Goal: Check status

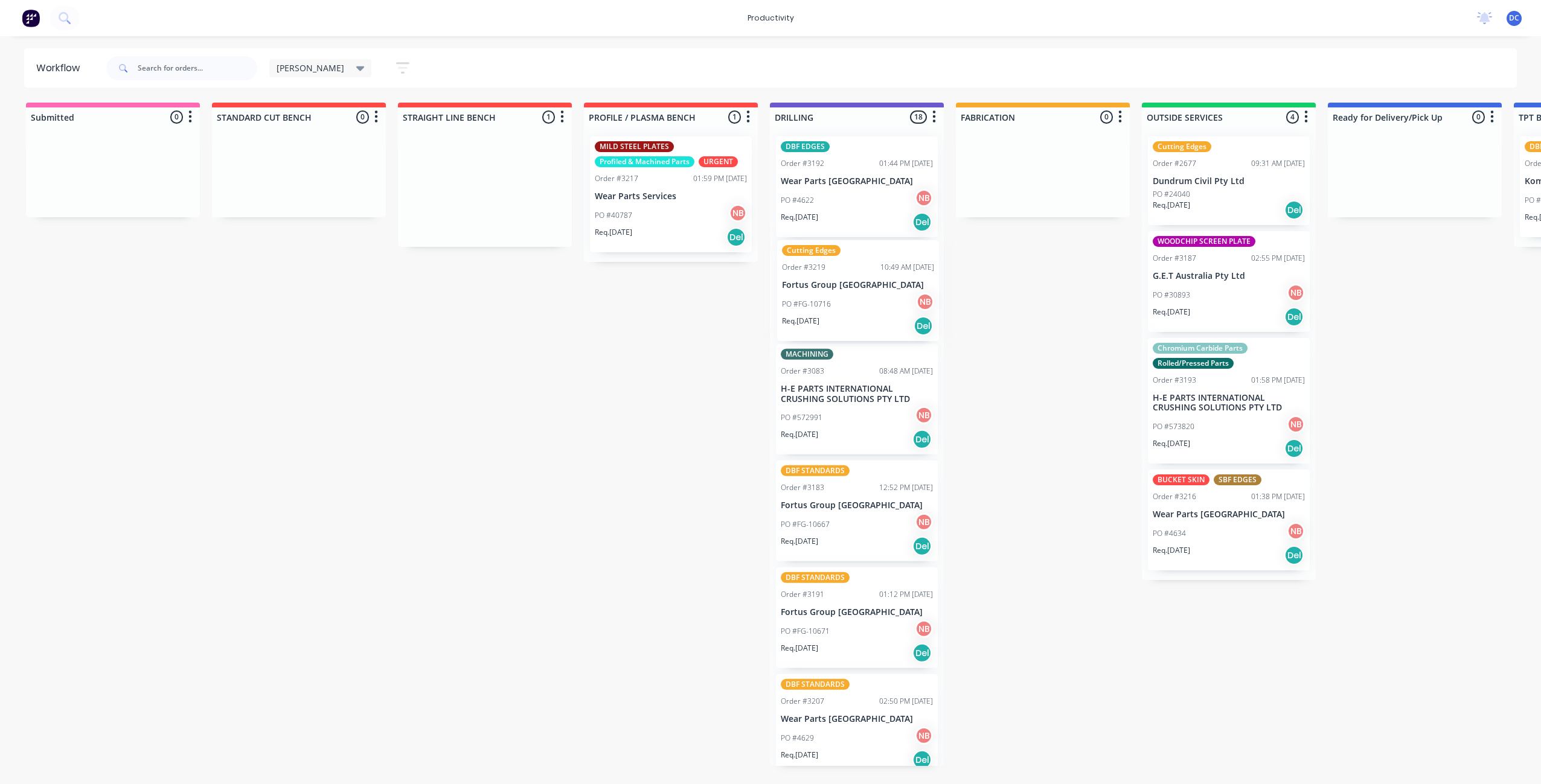
drag, startPoint x: 476, startPoint y: 216, endPoint x: 851, endPoint y: 318, distance: 388.6
click at [851, 318] on div "Submitted 0 Sort By Created date Required date Order number Customer name Most …" at bounding box center [998, 434] width 2014 height 663
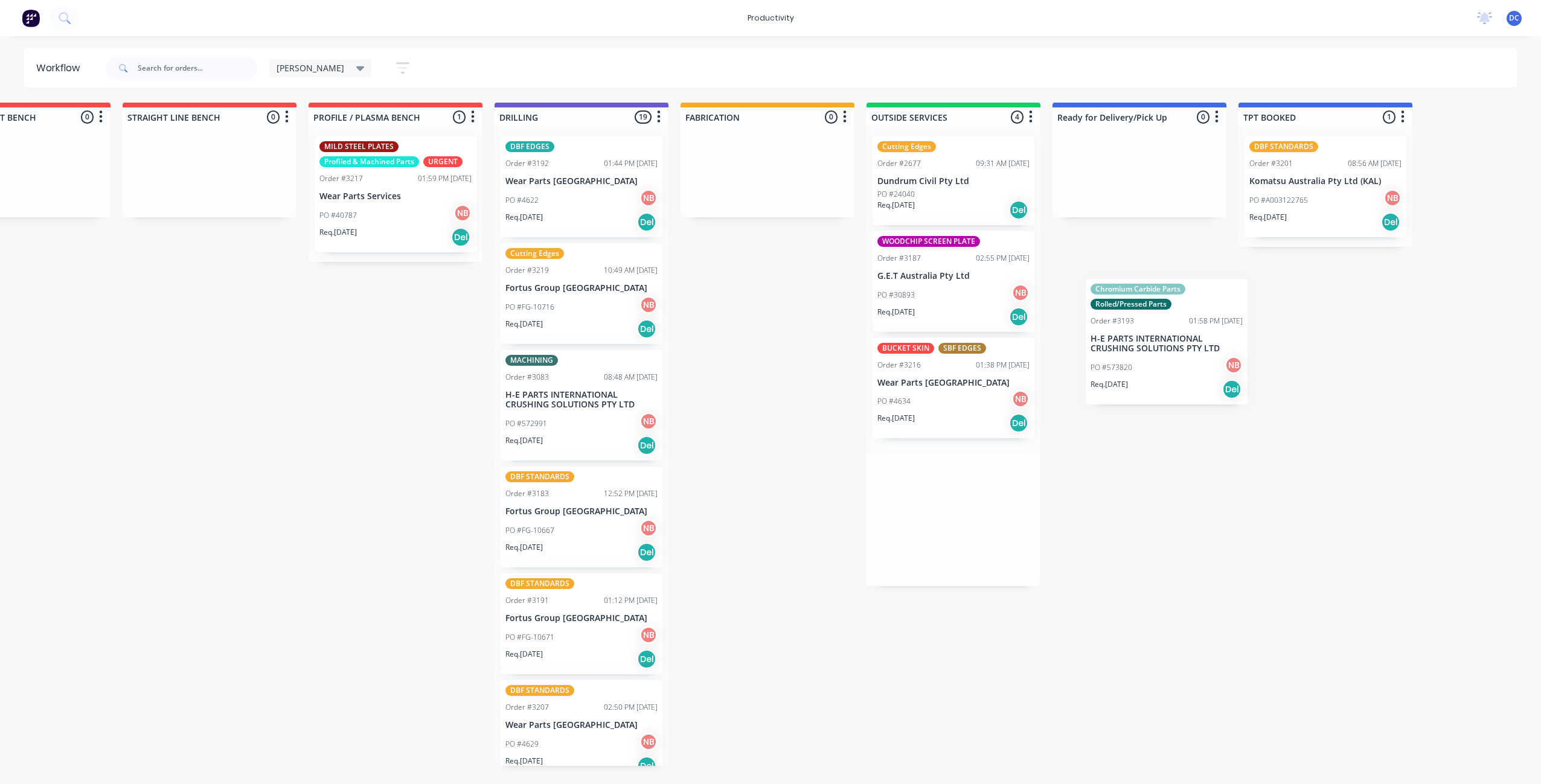
scroll to position [0, 284]
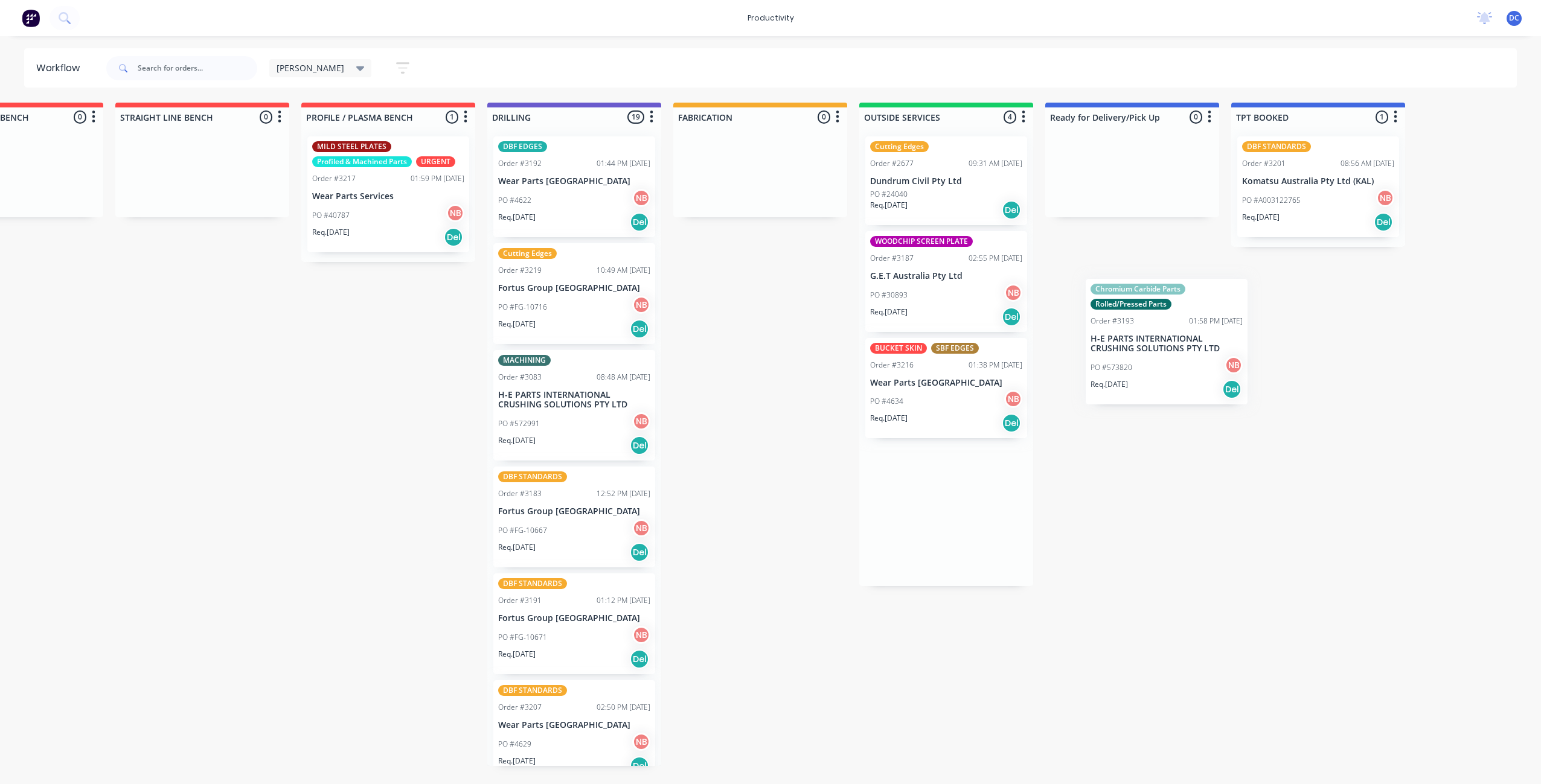
drag, startPoint x: 1263, startPoint y: 418, endPoint x: 1198, endPoint y: 350, distance: 94.1
click at [1200, 351] on div "Submitted 0 Sort By Created date Required date Order number Customer name Most …" at bounding box center [715, 434] width 2014 height 663
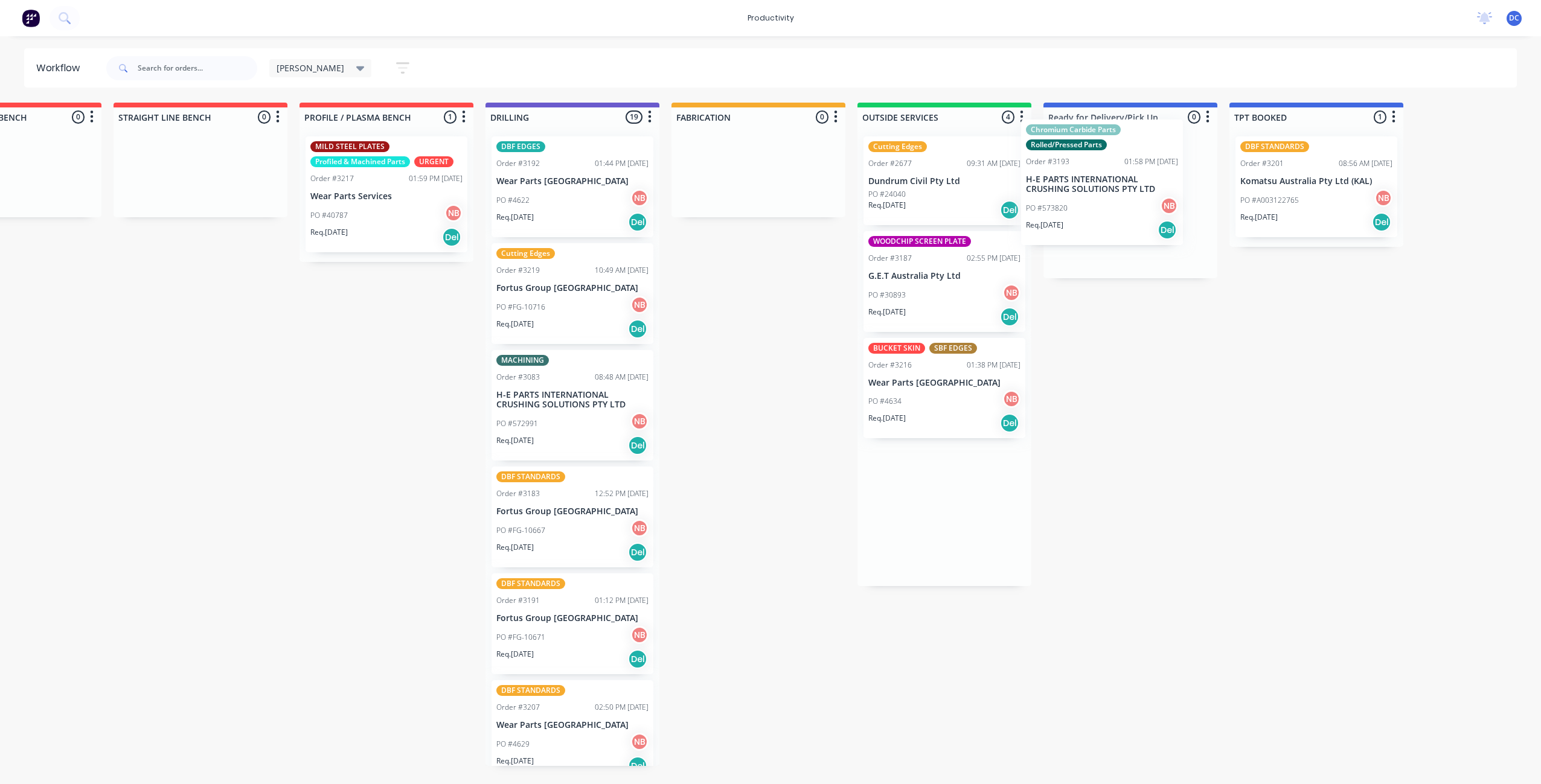
drag, startPoint x: 948, startPoint y: 394, endPoint x: 1114, endPoint y: 170, distance: 278.8
click at [1114, 170] on div "Submitted 0 Sort By Created date Required date Order number Customer name Most …" at bounding box center [713, 434] width 2014 height 663
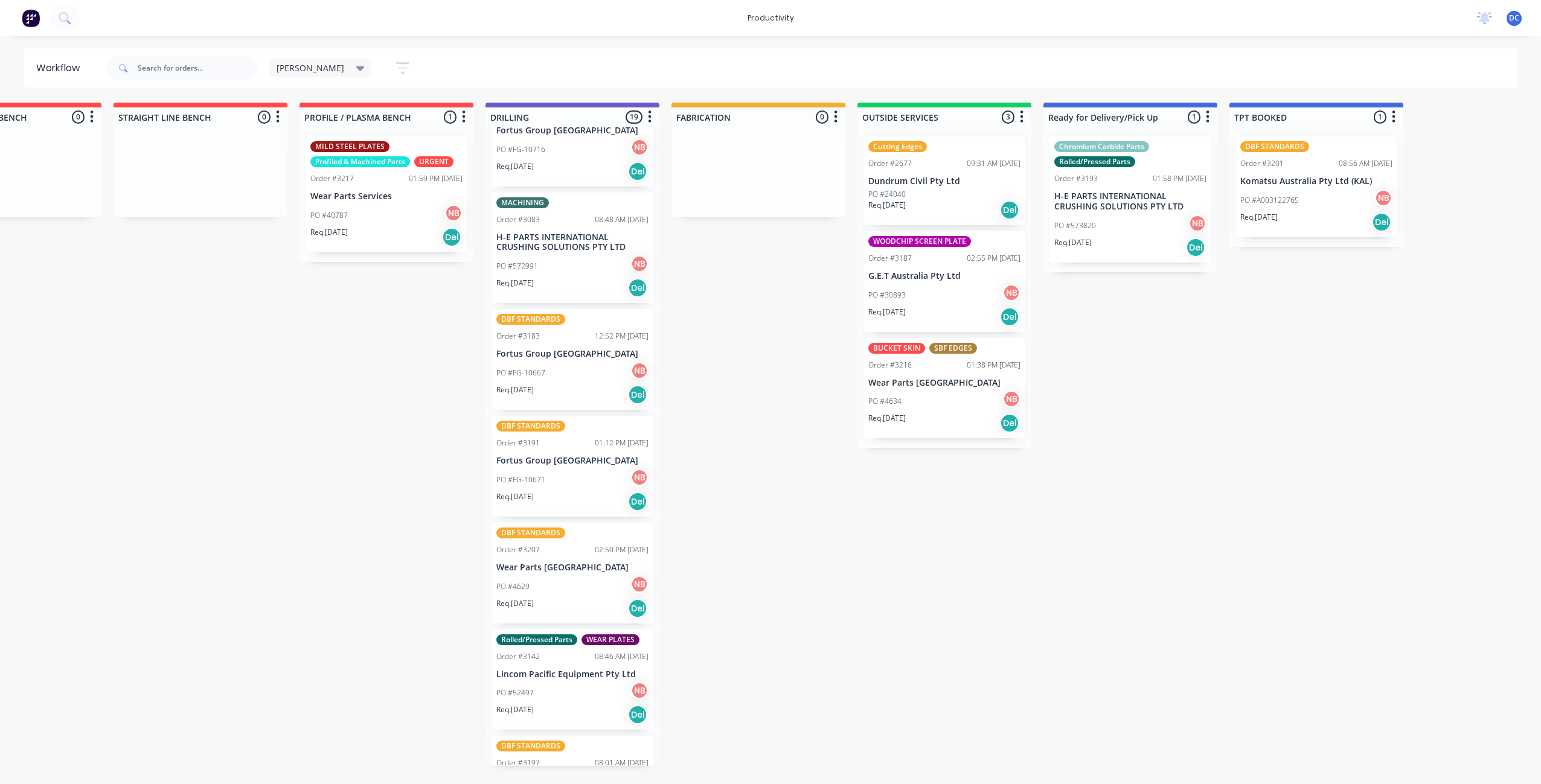
scroll to position [151, 0]
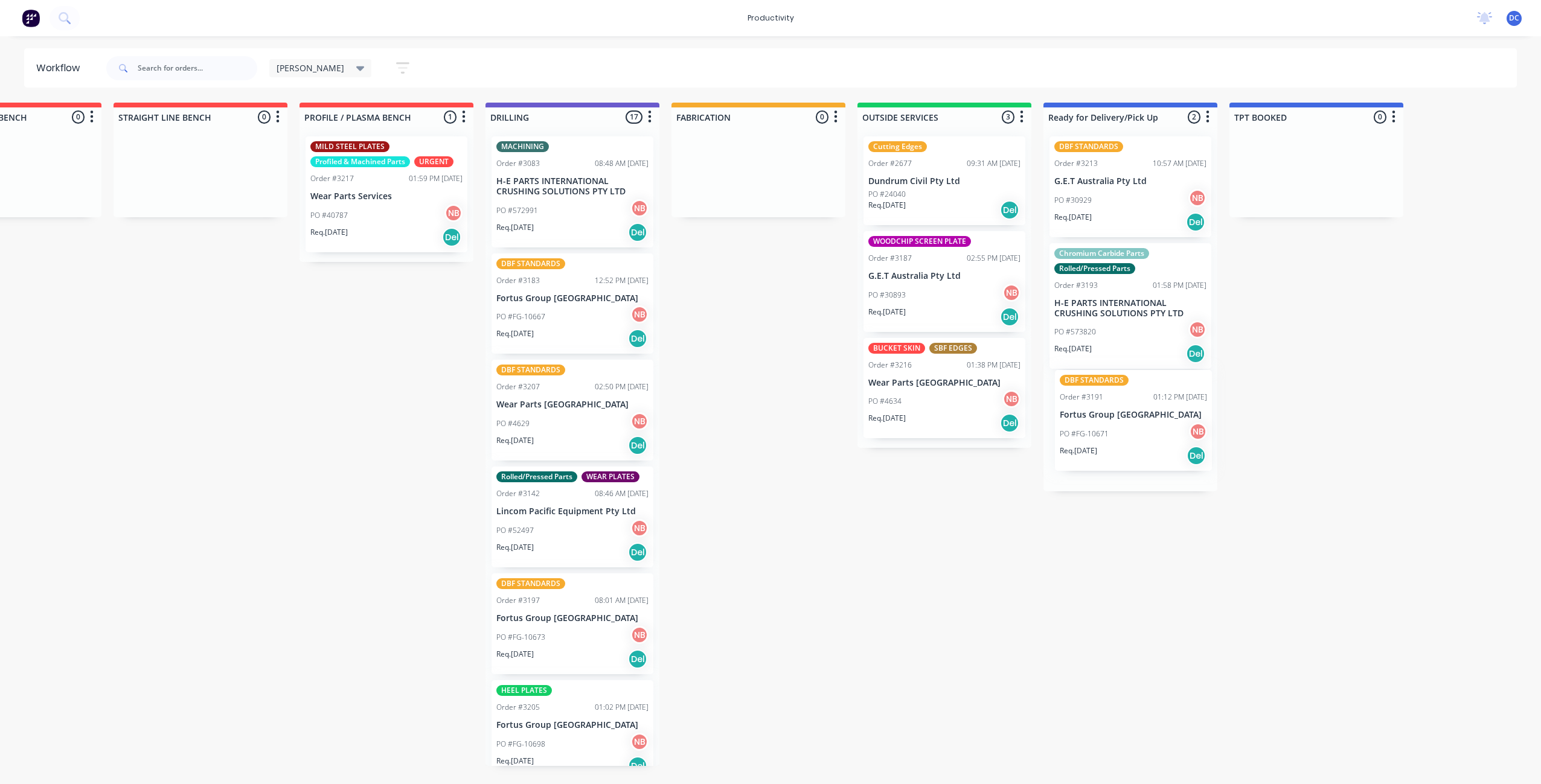
drag, startPoint x: 581, startPoint y: 429, endPoint x: 1146, endPoint y: 437, distance: 565.1
click at [1147, 439] on div "Submitted 5 Sort By Created date Required date Order number Customer name Most …" at bounding box center [713, 434] width 2014 height 663
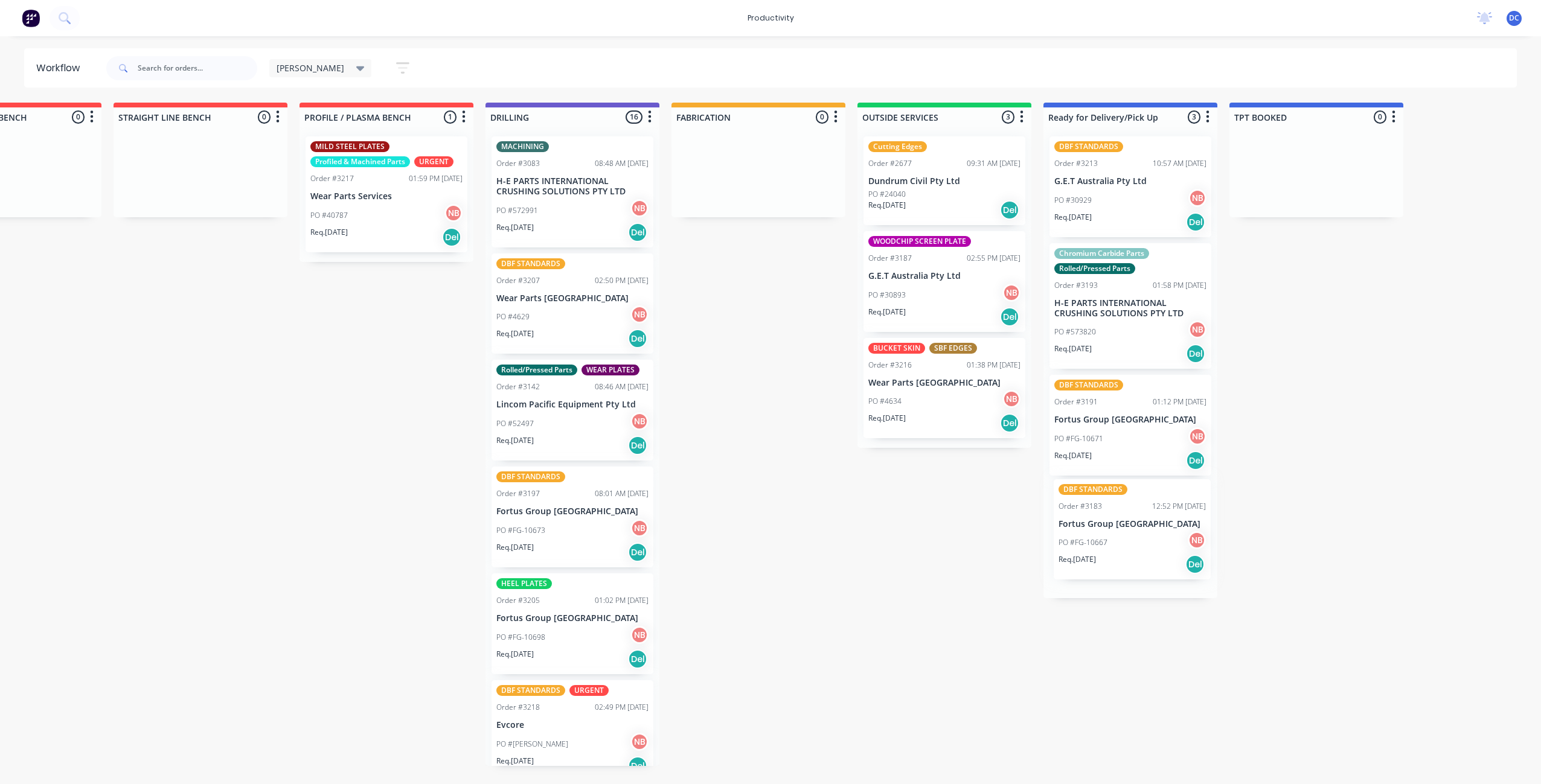
drag, startPoint x: 562, startPoint y: 340, endPoint x: 1123, endPoint y: 563, distance: 603.7
click at [1124, 564] on div "Submitted 5 Sort By Created date Required date Order number Customer name Most …" at bounding box center [713, 434] width 2014 height 663
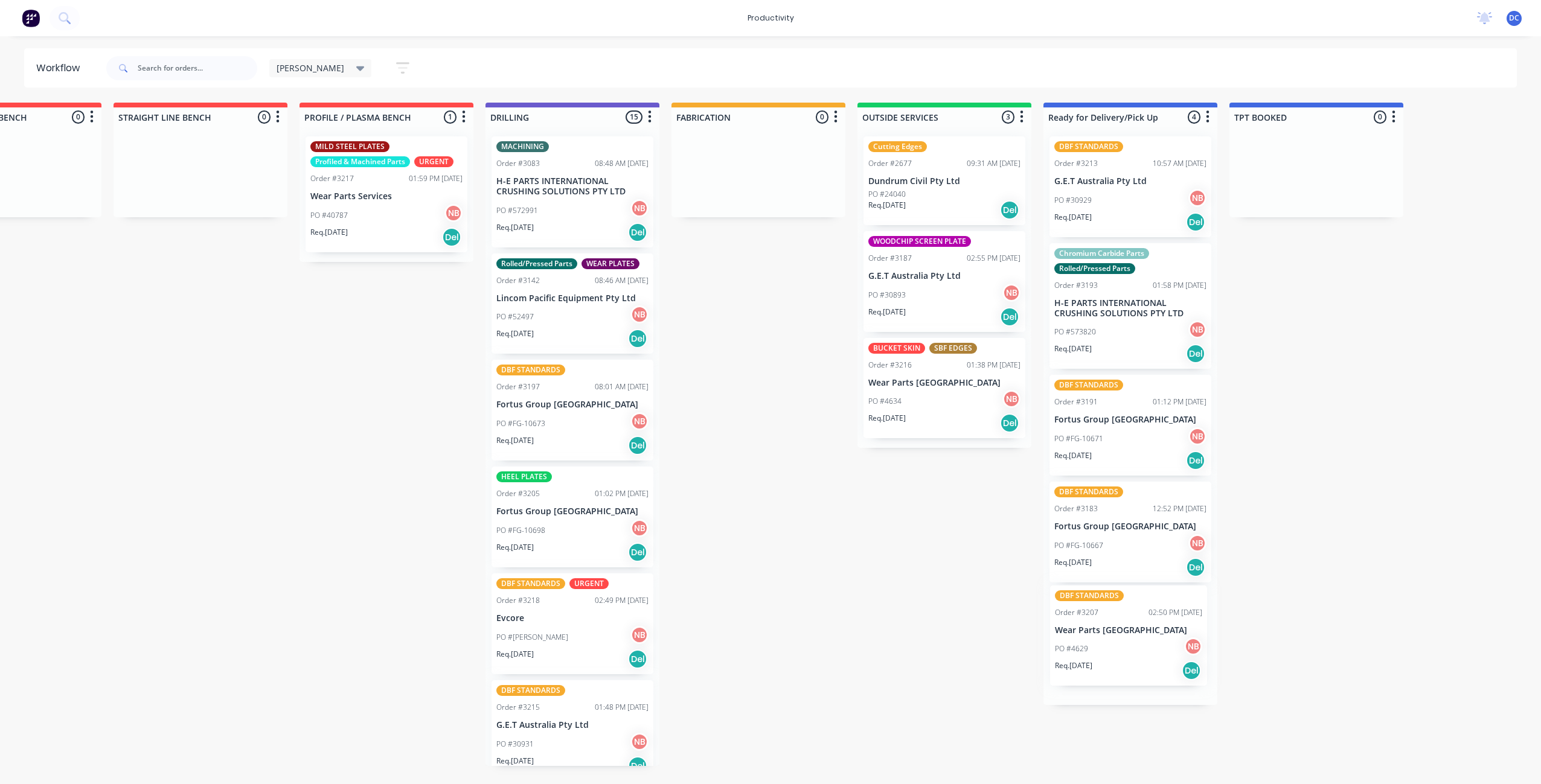
drag, startPoint x: 594, startPoint y: 327, endPoint x: 1156, endPoint y: 659, distance: 652.7
click at [1156, 659] on div "Submitted 5 Sort By Created date Required date Order number Customer name Most …" at bounding box center [713, 434] width 2014 height 663
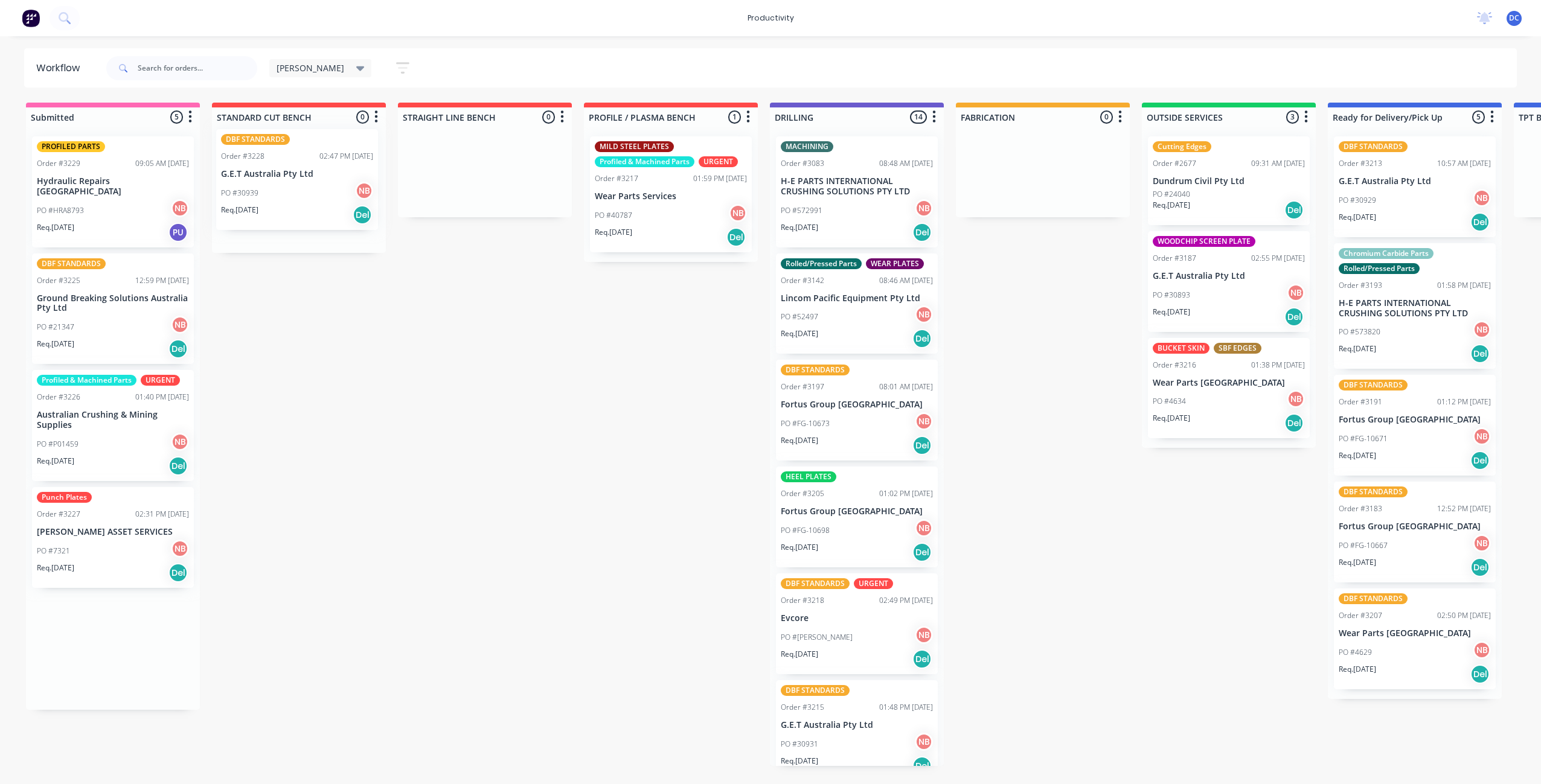
drag, startPoint x: 117, startPoint y: 214, endPoint x: 304, endPoint y: 206, distance: 187.2
click at [304, 206] on div "Submitted 5 Sort By Created date Required date Order number Customer name Most …" at bounding box center [998, 434] width 2014 height 663
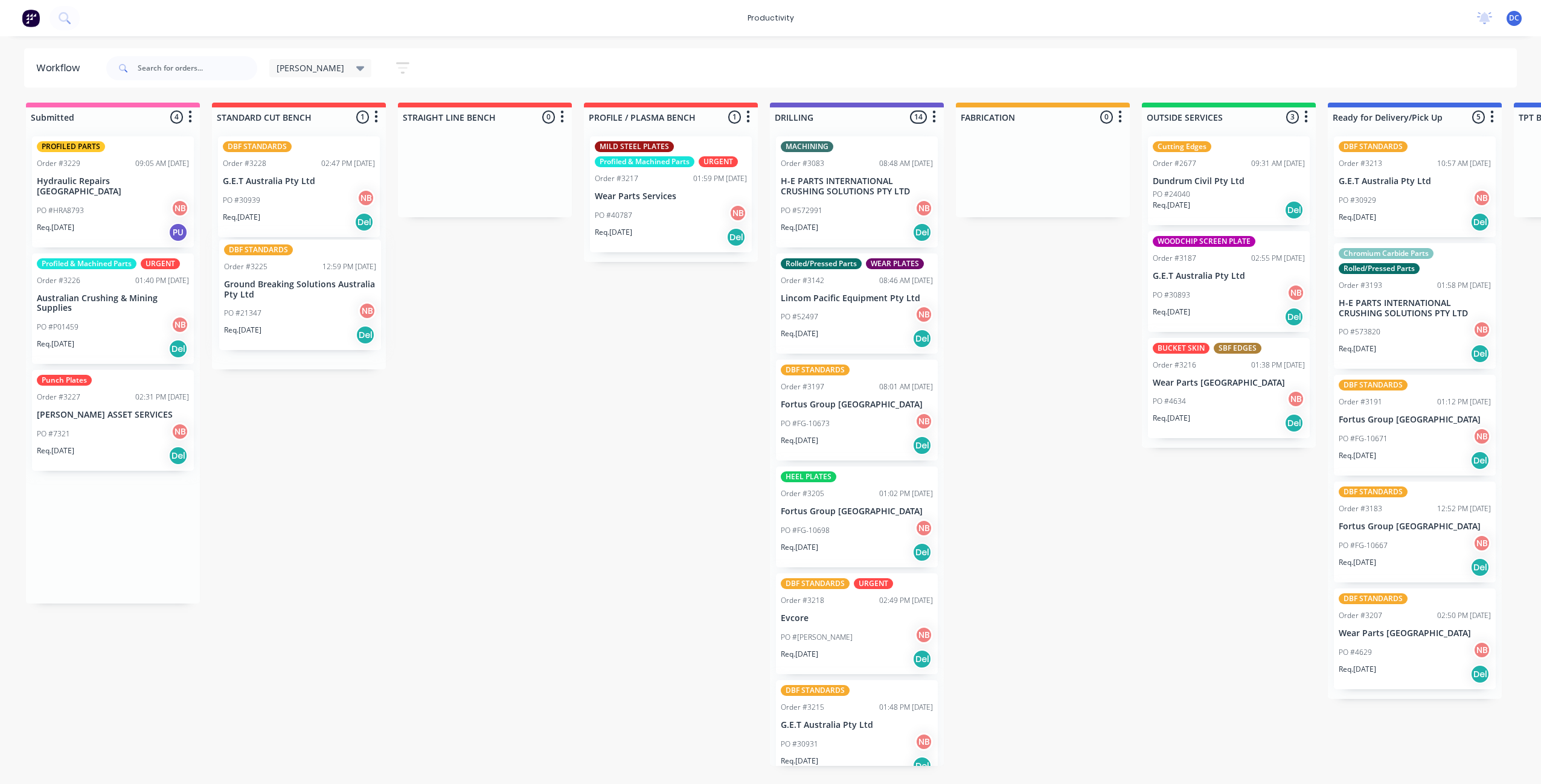
drag, startPoint x: 103, startPoint y: 306, endPoint x: 288, endPoint y: 302, distance: 185.0
click at [288, 302] on div "Submitted 4 Sort By Created date Required date Order number Customer name Most …" at bounding box center [998, 434] width 2014 height 663
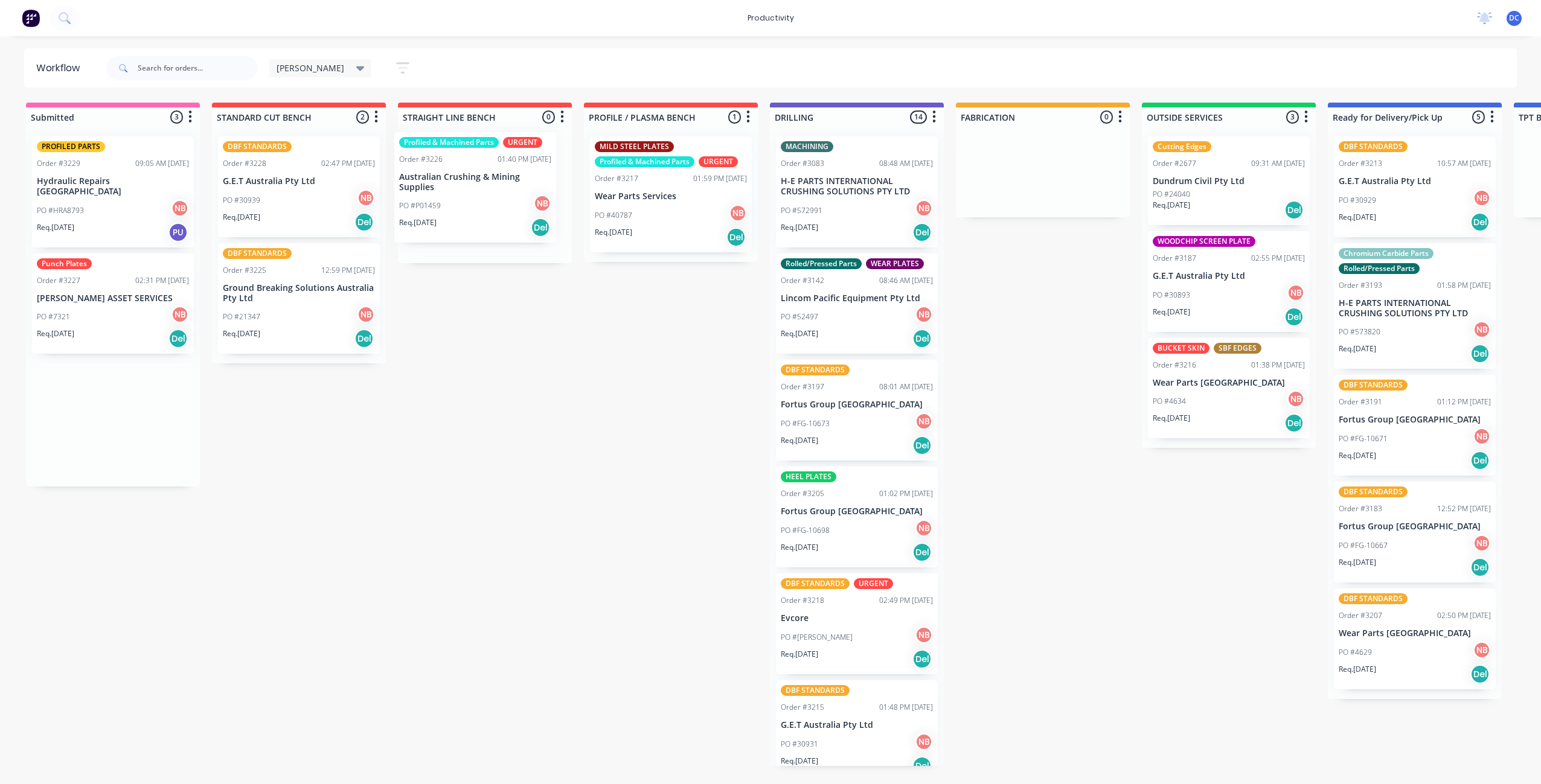
drag, startPoint x: 121, startPoint y: 326, endPoint x: 486, endPoint y: 215, distance: 381.5
click at [486, 215] on div "Submitted 3 Sort By Created date Required date Order number Customer name Most …" at bounding box center [998, 434] width 2014 height 663
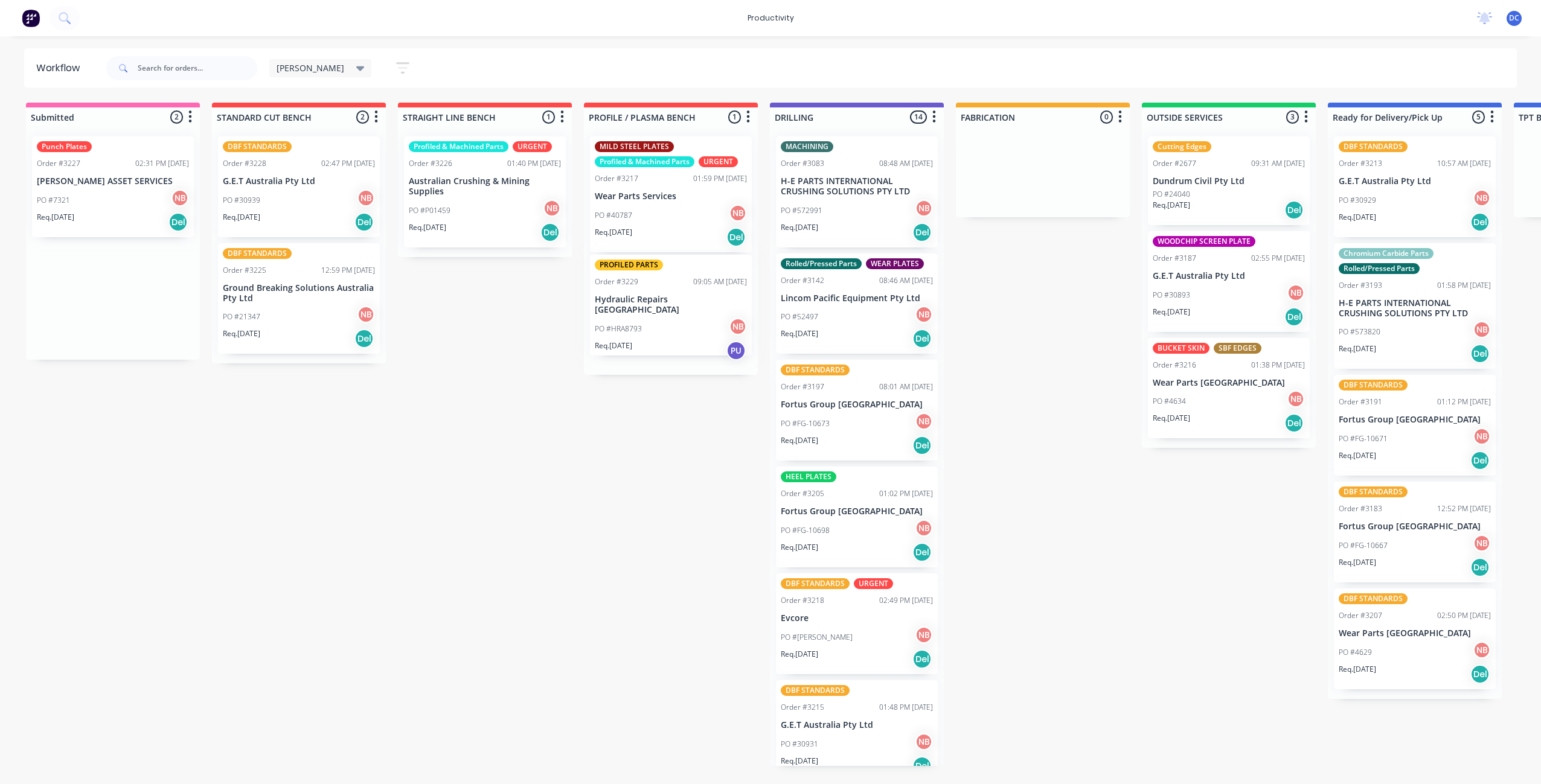
drag, startPoint x: 123, startPoint y: 210, endPoint x: 685, endPoint y: 329, distance: 574.5
click at [685, 329] on div "Submitted 2 Sort By Created date Required date Order number Customer name Most …" at bounding box center [998, 434] width 2014 height 663
drag, startPoint x: 97, startPoint y: 217, endPoint x: 656, endPoint y: 445, distance: 603.7
click at [656, 445] on div "Submitted 1 Sort By Created date Required date Order number Customer name Most …" at bounding box center [998, 434] width 2014 height 663
